Goal: Information Seeking & Learning: Learn about a topic

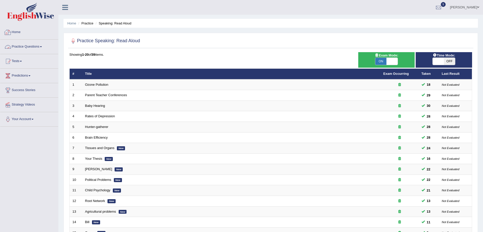
click at [32, 46] on link "Practice Questions" at bounding box center [29, 46] width 58 height 13
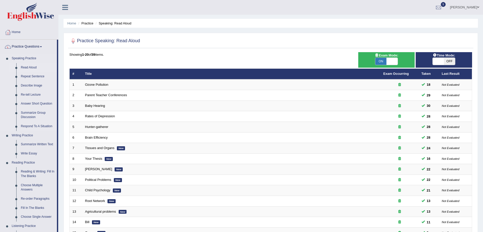
click at [26, 67] on link "Read Aloud" at bounding box center [38, 67] width 38 height 9
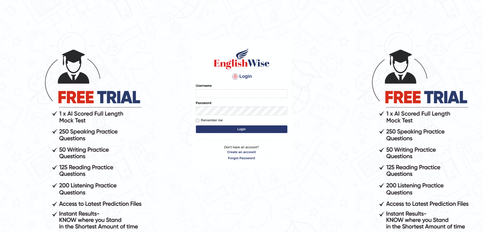
click at [208, 88] on div "Username" at bounding box center [242, 90] width 92 height 15
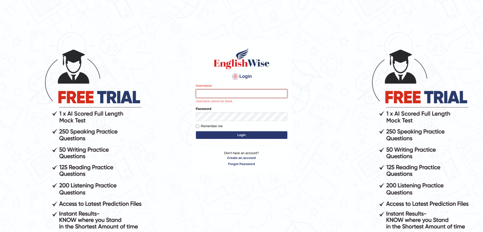
click at [222, 93] on input "Username" at bounding box center [242, 93] width 92 height 9
type input "surajshrestha100"
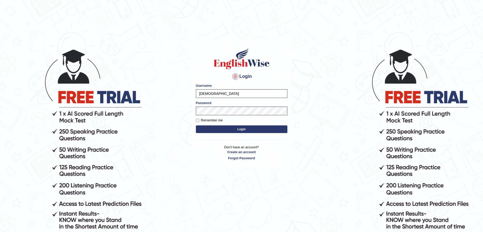
click at [216, 130] on button "Login" at bounding box center [242, 129] width 92 height 8
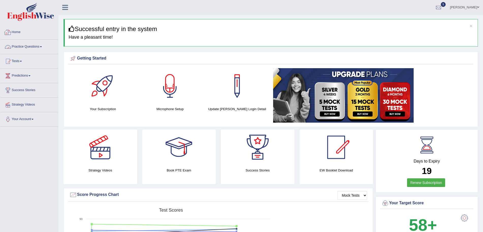
click at [40, 49] on link "Practice Questions" at bounding box center [29, 46] width 58 height 13
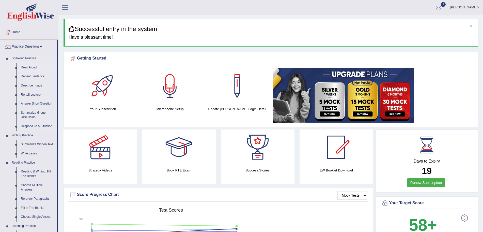
click at [30, 67] on link "Read Aloud" at bounding box center [38, 67] width 38 height 9
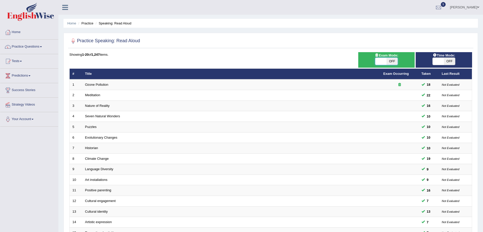
click at [381, 64] on span at bounding box center [381, 61] width 11 height 7
checkbox input "true"
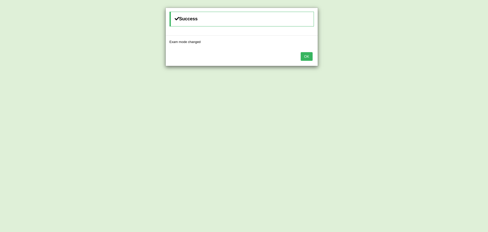
click at [312, 58] on button "OK" at bounding box center [307, 56] width 12 height 9
